Goal: Task Accomplishment & Management: Use online tool/utility

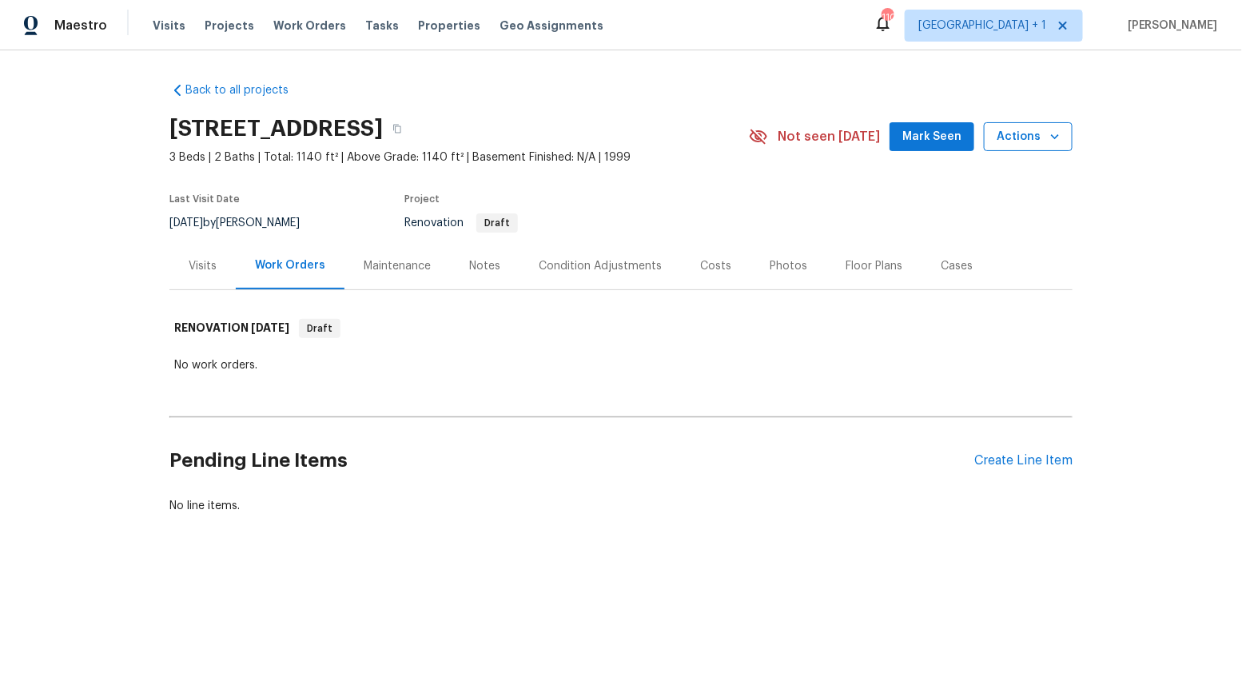
click at [1039, 139] on span "Actions" at bounding box center [1028, 137] width 63 height 20
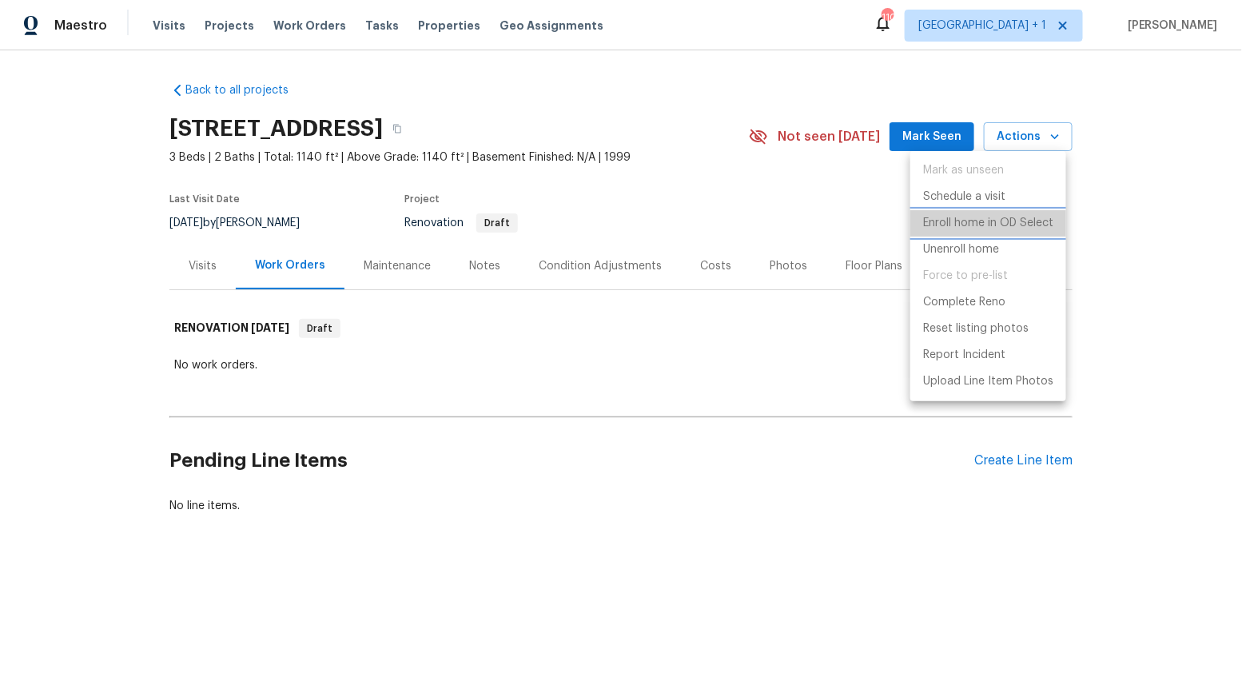
click at [984, 230] on p "Enroll home in OD Select" at bounding box center [988, 223] width 130 height 17
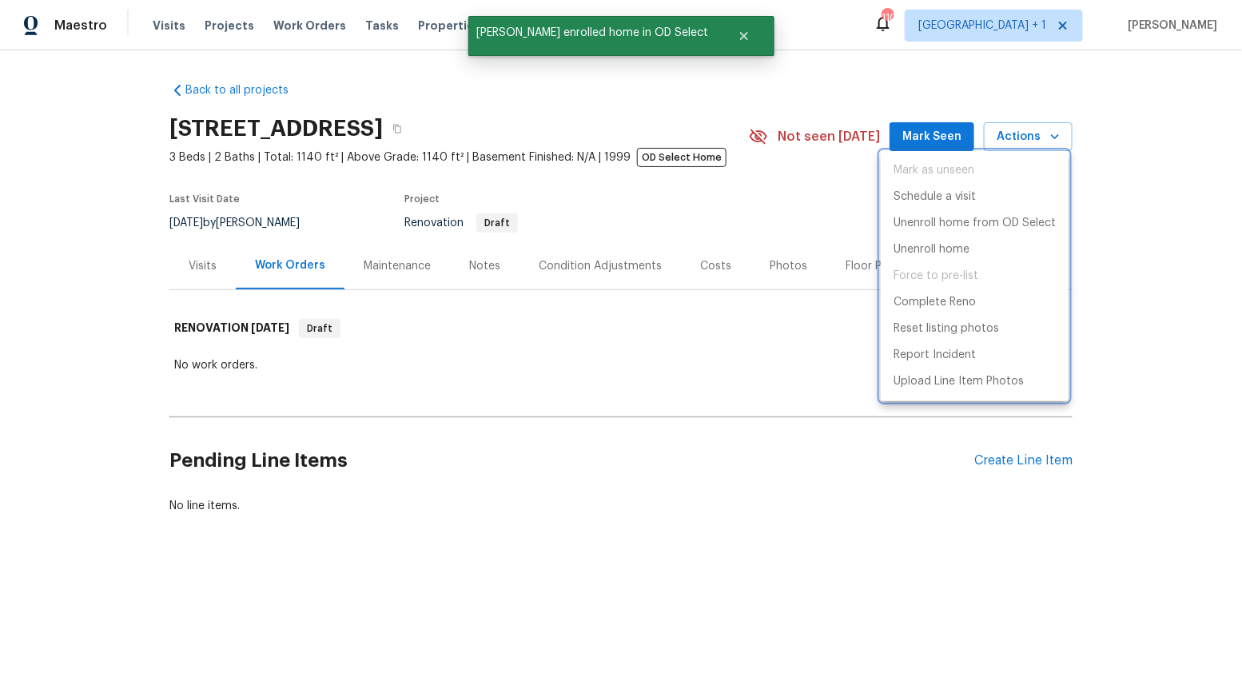
click at [804, 228] on div at bounding box center [621, 344] width 1242 height 689
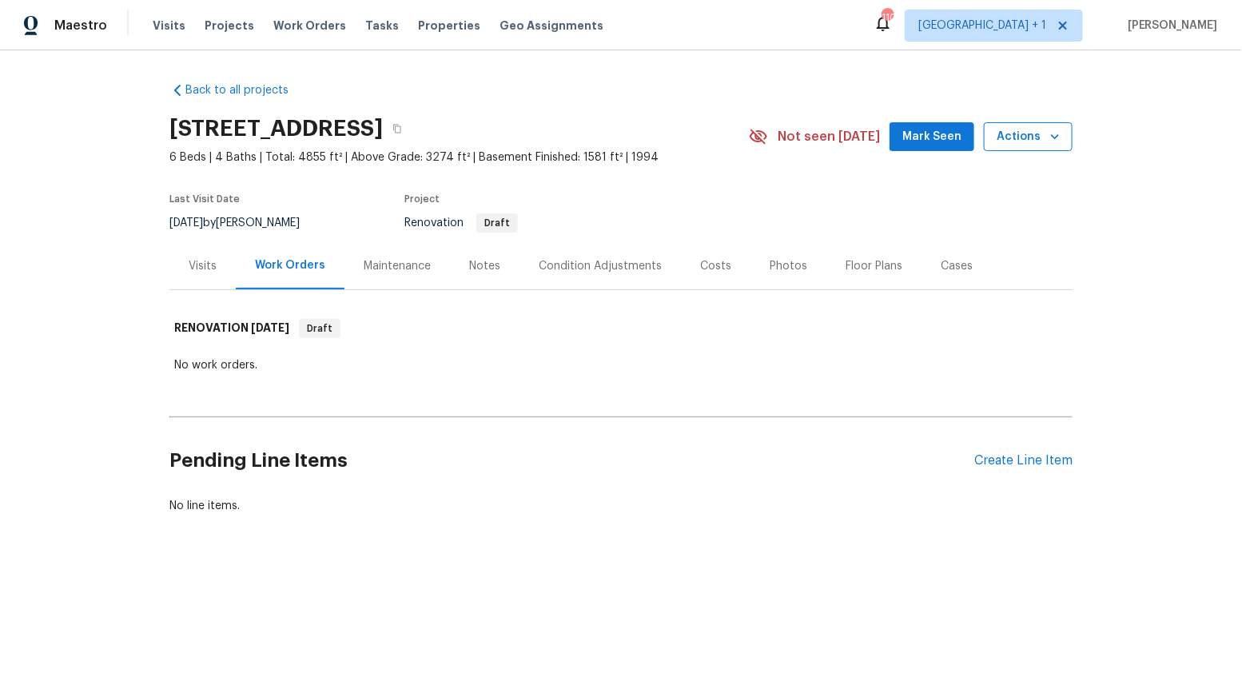
click at [1059, 145] on button "Actions" at bounding box center [1028, 137] width 89 height 30
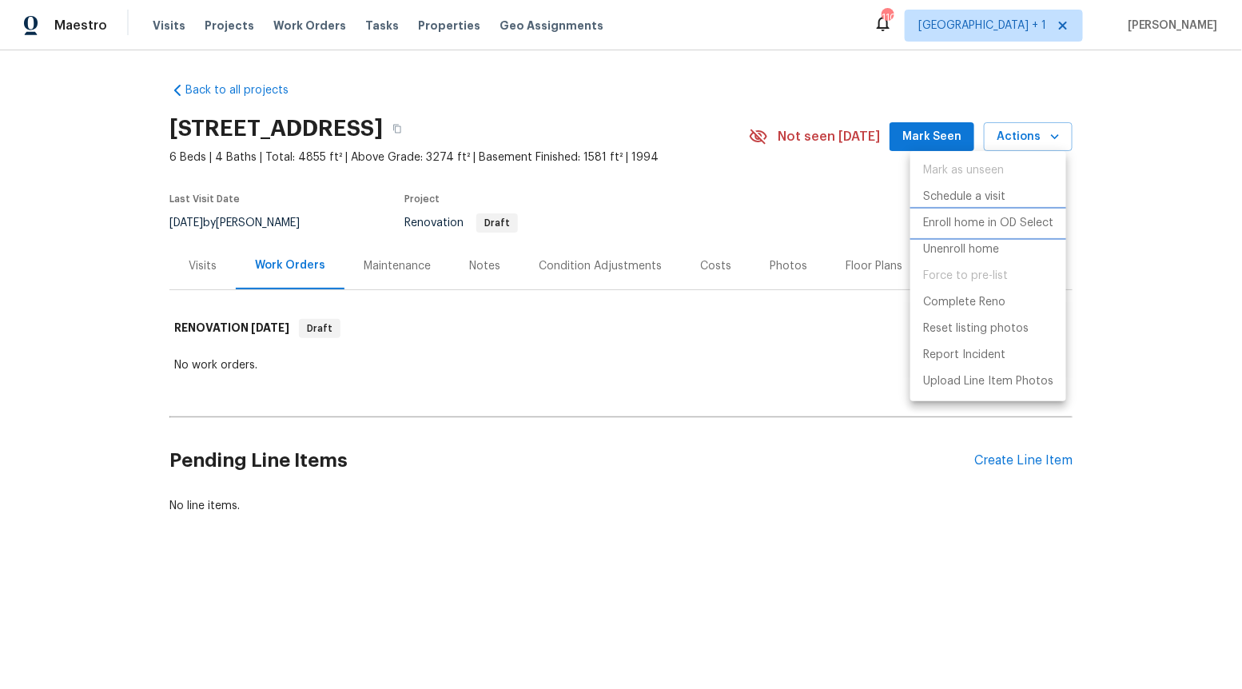
click at [995, 222] on p "Enroll home in OD Select" at bounding box center [988, 223] width 130 height 17
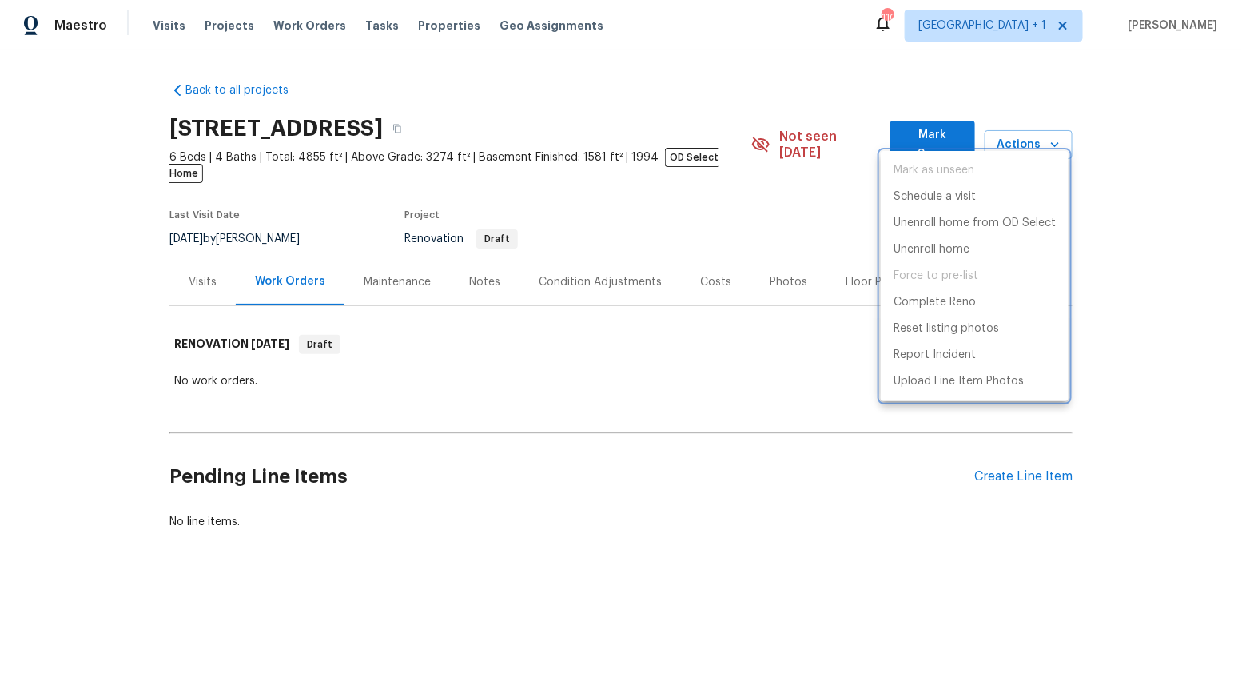
click at [712, 543] on div at bounding box center [621, 344] width 1242 height 689
